Goal: Navigation & Orientation: Find specific page/section

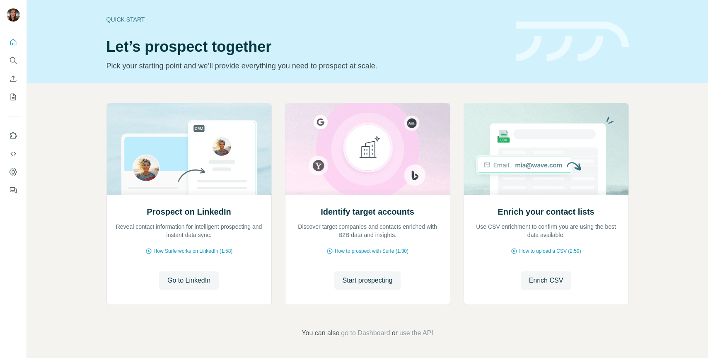
click at [15, 43] on icon "Quick start" at bounding box center [13, 42] width 8 height 8
click at [12, 41] on icon "Quick start" at bounding box center [13, 42] width 8 height 8
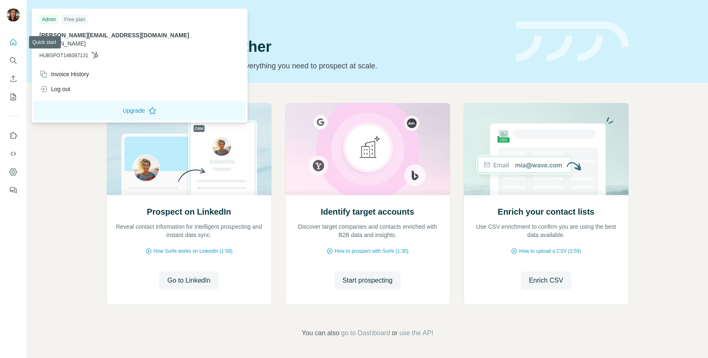
click at [13, 14] on img at bounding box center [13, 14] width 13 height 13
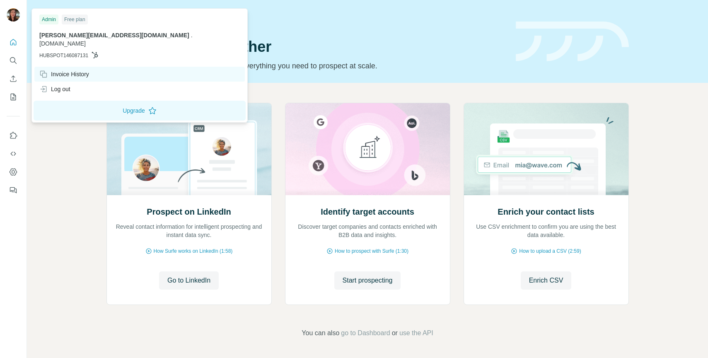
click at [59, 70] on div "Invoice History" at bounding box center [64, 74] width 50 height 8
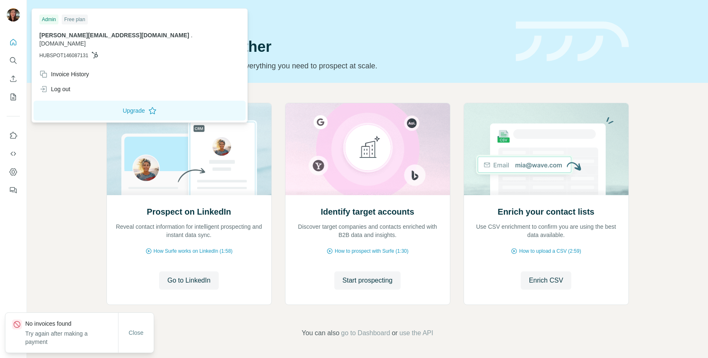
click at [52, 174] on div "Prospect on LinkedIn Reveal contact information for intelligent prospecting and…" at bounding box center [367, 220] width 681 height 275
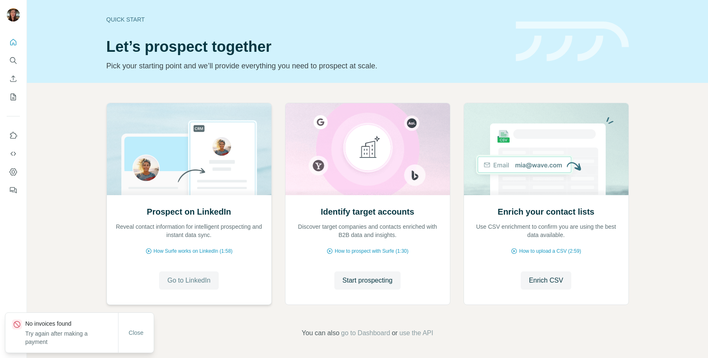
click at [187, 279] on span "Go to LinkedIn" at bounding box center [188, 281] width 43 height 10
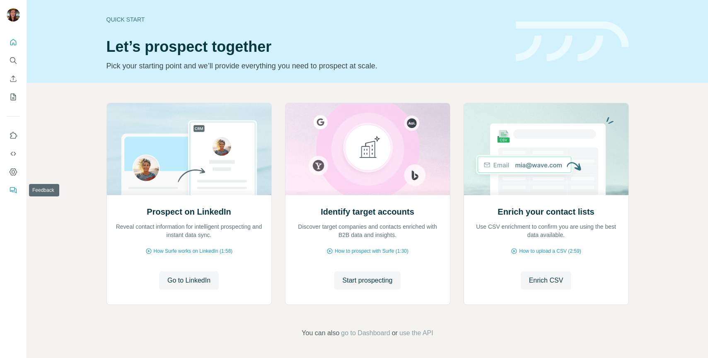
click at [17, 188] on button "Feedback" at bounding box center [13, 190] width 13 height 15
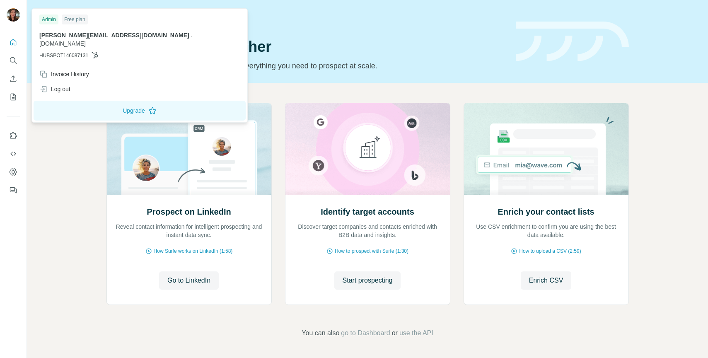
click at [15, 19] on img at bounding box center [13, 14] width 13 height 13
click at [14, 170] on icon "Dashboard" at bounding box center [13, 172] width 8 height 8
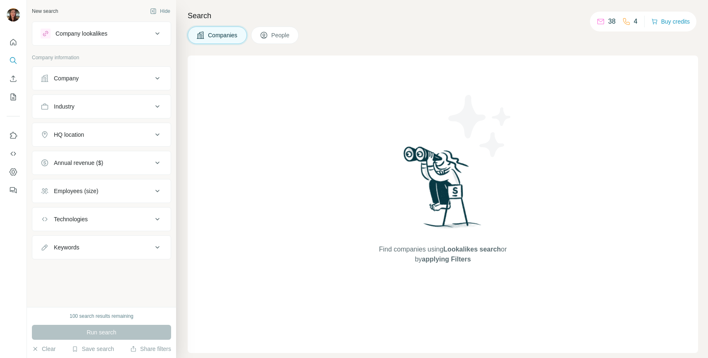
click at [18, 43] on button "Quick start" at bounding box center [13, 42] width 13 height 15
